Goal: Check status: Check status

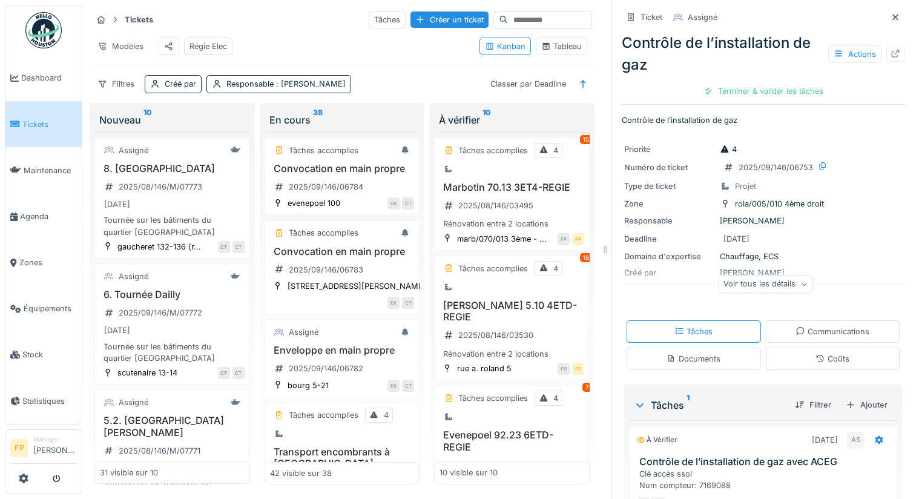
scroll to position [635, 0]
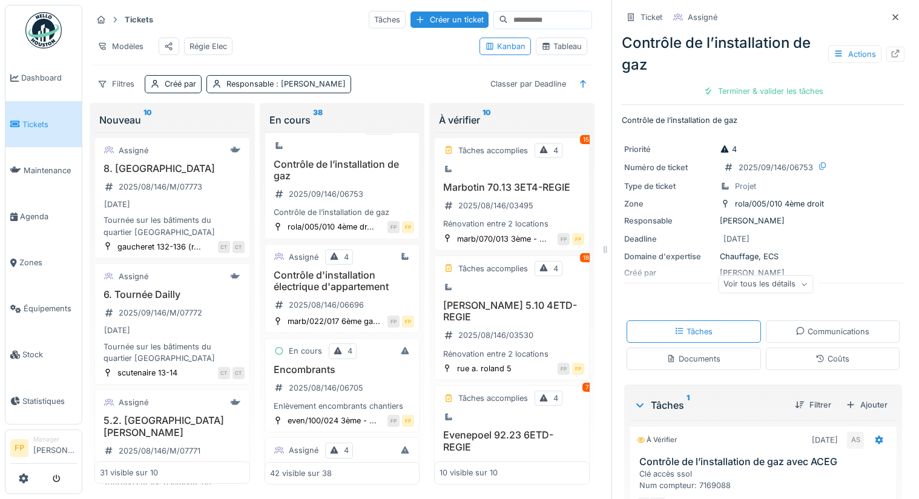
drag, startPoint x: 874, startPoint y: 16, endPoint x: 870, endPoint y: 22, distance: 6.9
click at [891, 17] on icon at bounding box center [896, 17] width 10 height 8
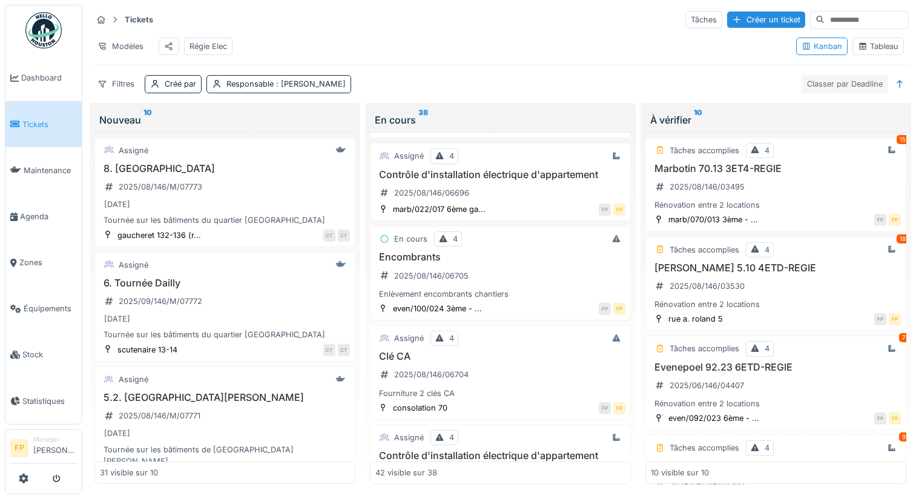
scroll to position [541, 0]
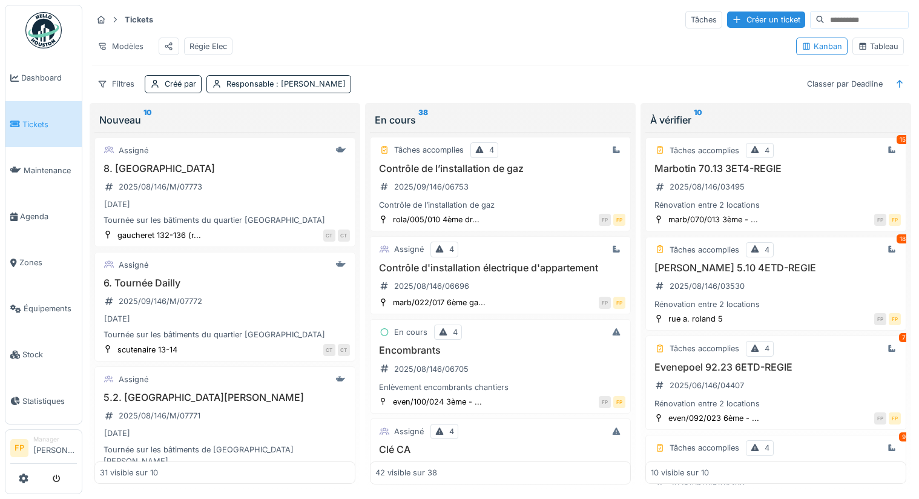
click at [825, 19] on input at bounding box center [867, 20] width 84 height 17
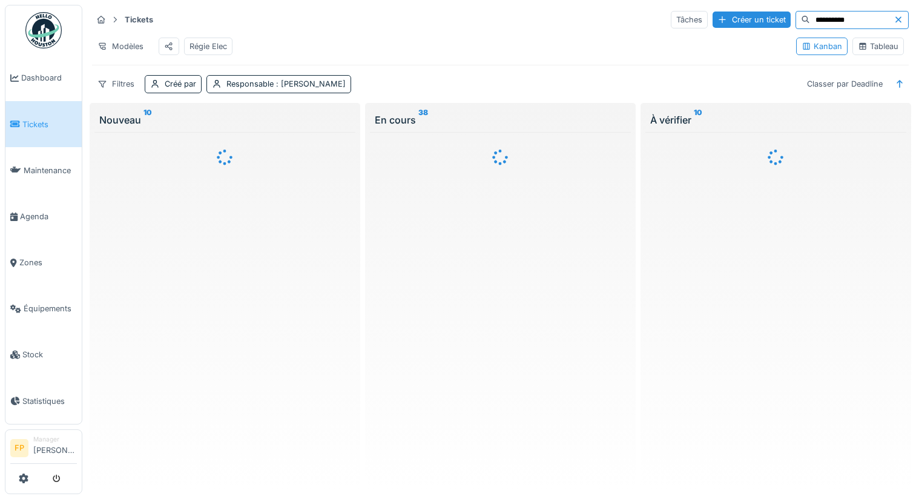
scroll to position [0, 0]
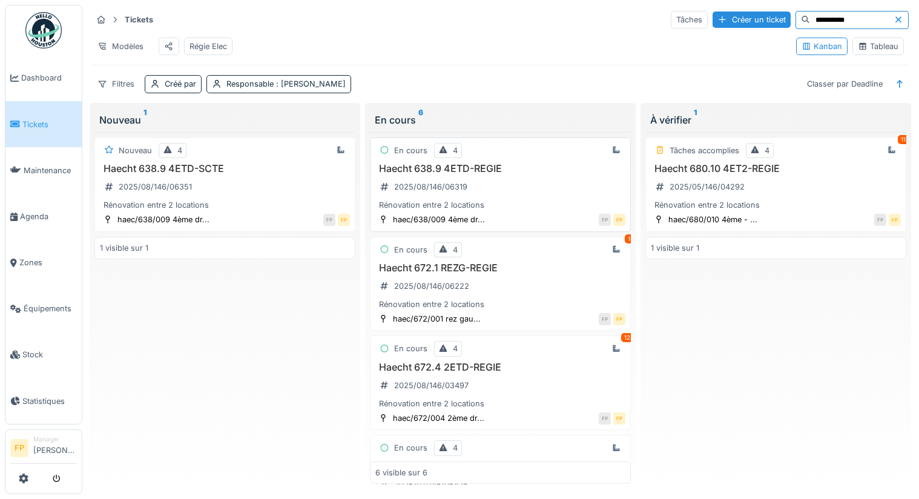
type input "**********"
click at [432, 174] on h3 "Haecht 638.9 4ETD-REGIE" at bounding box center [500, 169] width 250 height 12
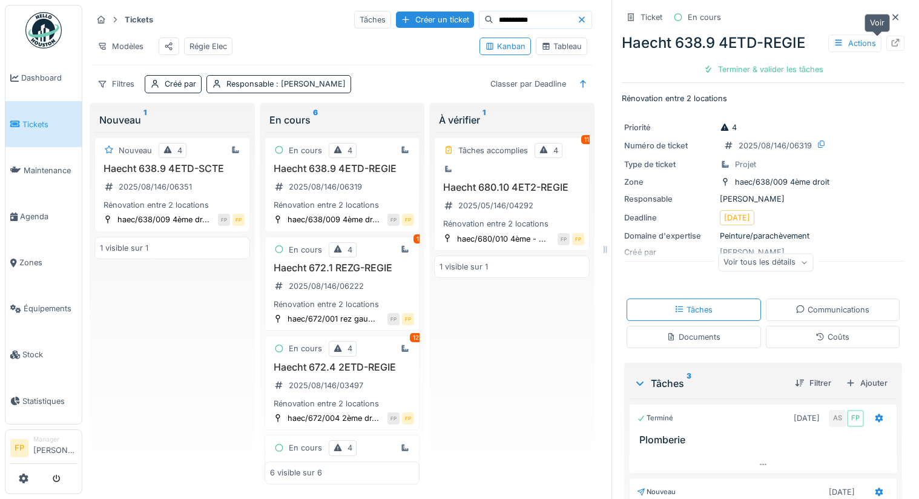
click at [891, 45] on icon at bounding box center [896, 43] width 10 height 8
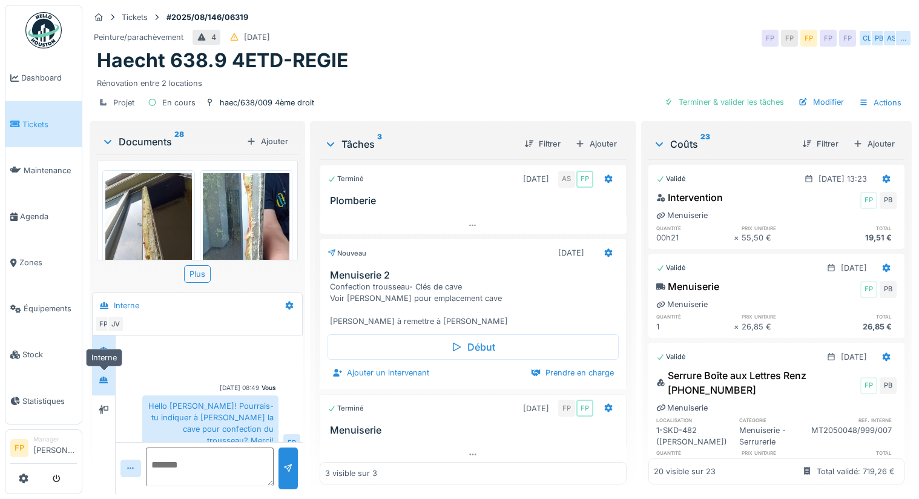
click at [96, 379] on div at bounding box center [103, 379] width 18 height 15
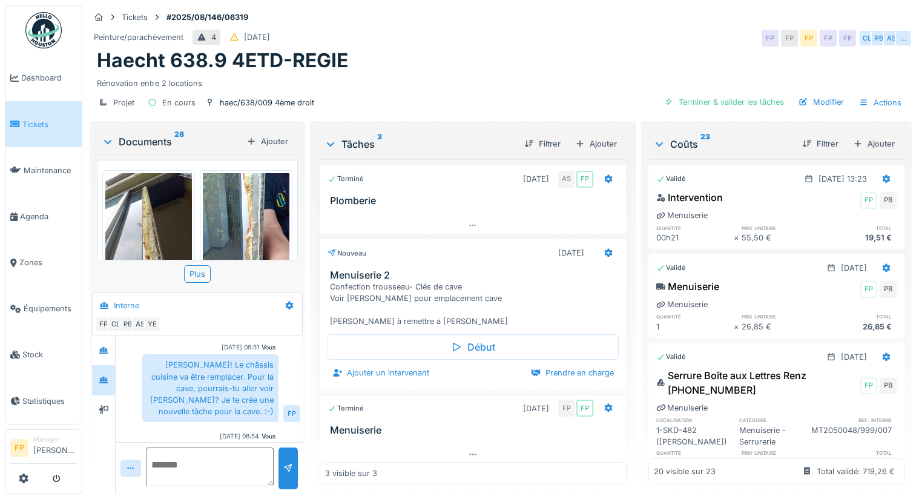
scroll to position [597, 0]
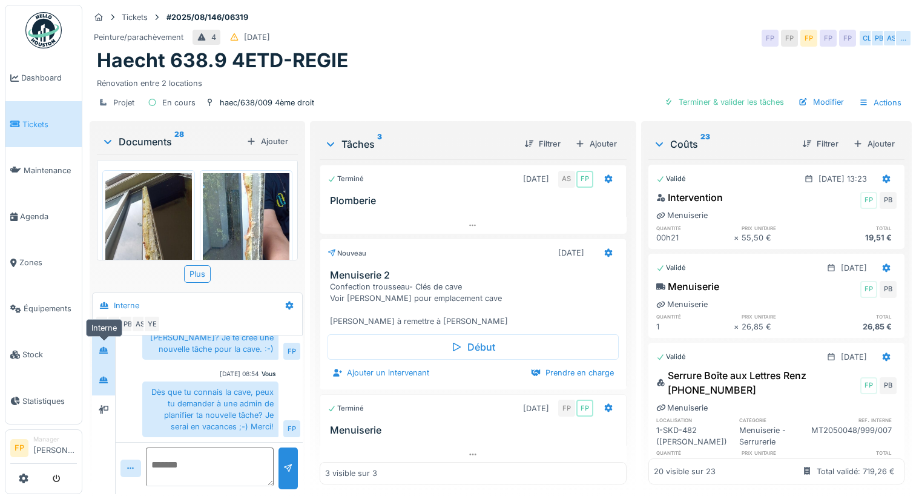
click at [105, 343] on div at bounding box center [103, 350] width 18 height 15
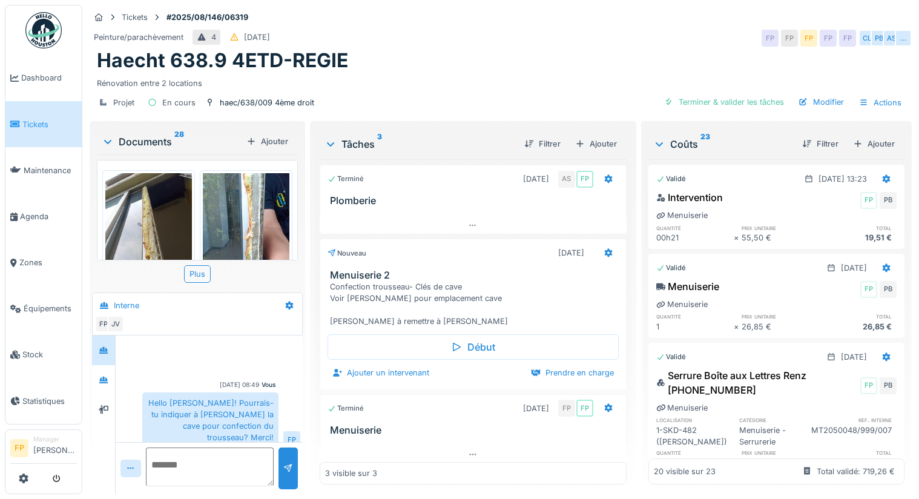
scroll to position [0, 0]
click at [101, 380] on icon at bounding box center [103, 380] width 8 height 7
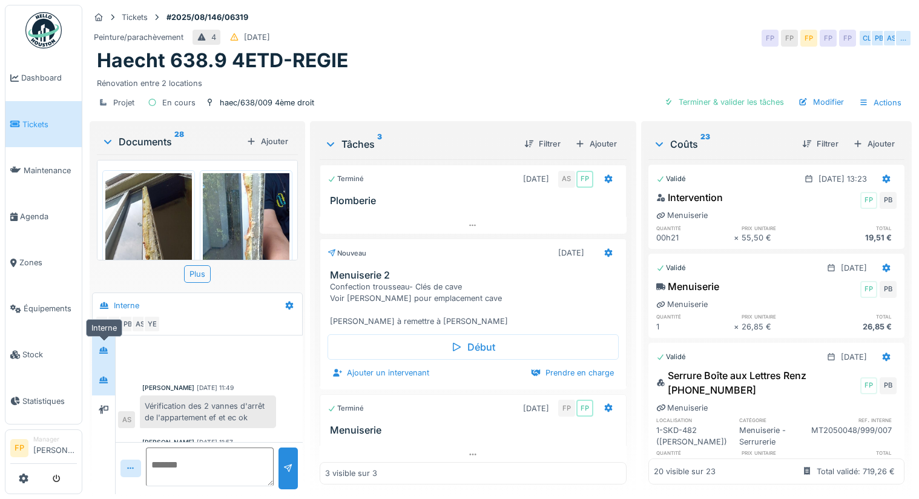
click at [104, 353] on icon at bounding box center [103, 350] width 8 height 7
